Goal: Navigation & Orientation: Go to known website

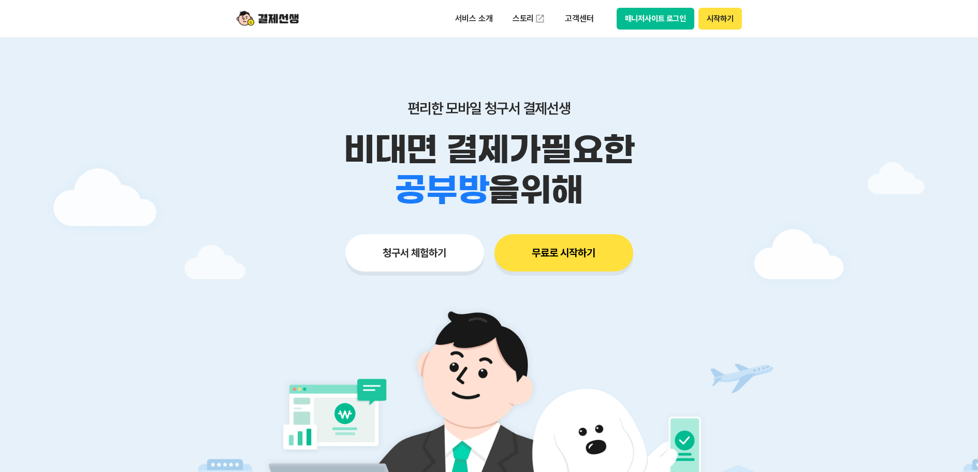
click at [657, 15] on button "매니저사이트 로그인" at bounding box center [656, 19] width 78 height 22
click at [644, 18] on button "매니저사이트 로그인" at bounding box center [656, 19] width 78 height 22
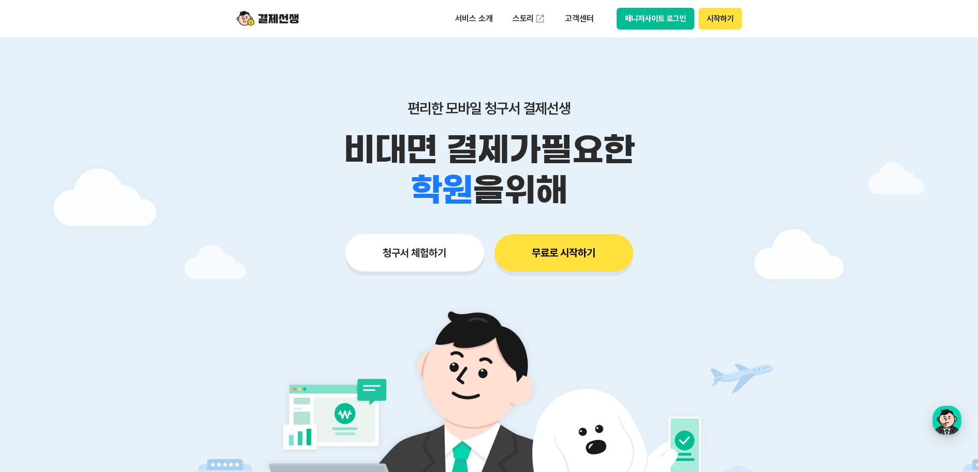
click at [649, 13] on button "매니저사이트 로그인" at bounding box center [656, 19] width 78 height 22
drag, startPoint x: 0, startPoint y: 0, endPoint x: 643, endPoint y: 16, distance: 643.5
click at [643, 16] on button "매니저사이트 로그인" at bounding box center [656, 19] width 78 height 22
click at [724, 16] on button "시작하기" at bounding box center [720, 19] width 43 height 22
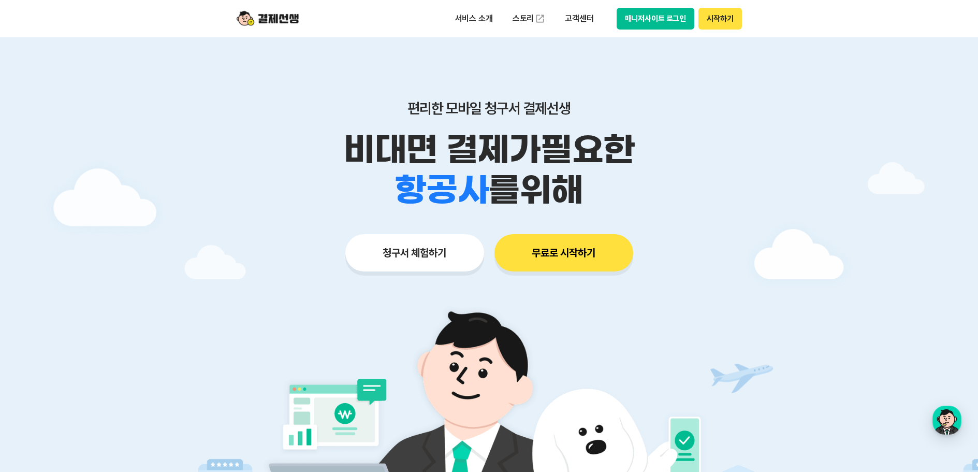
click at [717, 13] on button "시작하기" at bounding box center [720, 19] width 43 height 22
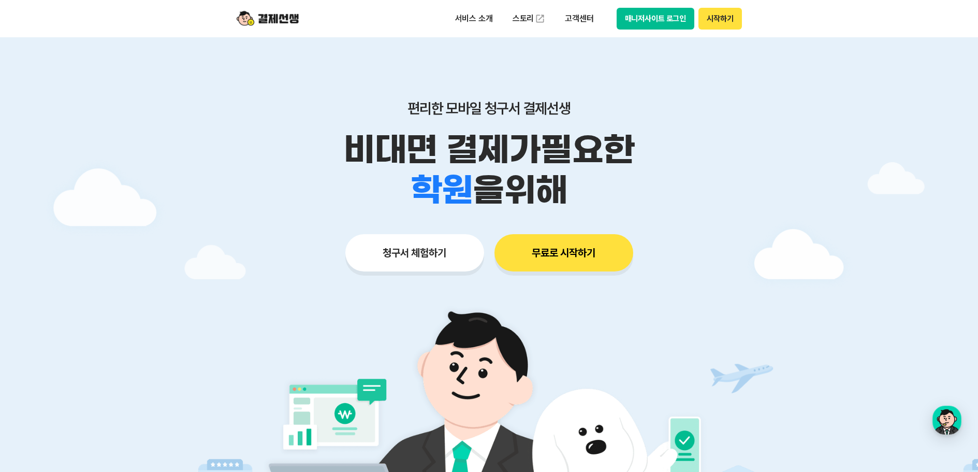
click at [648, 20] on button "매니저사이트 로그인" at bounding box center [656, 19] width 78 height 22
